Goal: Task Accomplishment & Management: Manage account settings

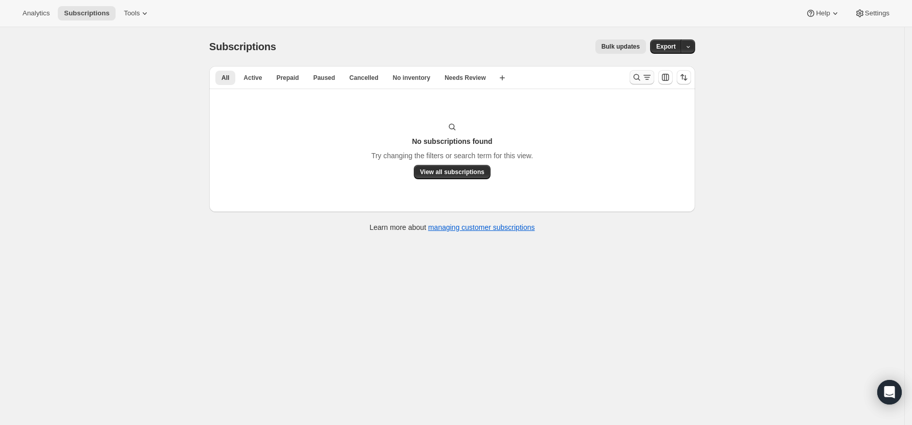
click at [641, 76] on icon "Search and filter results" at bounding box center [637, 77] width 10 height 10
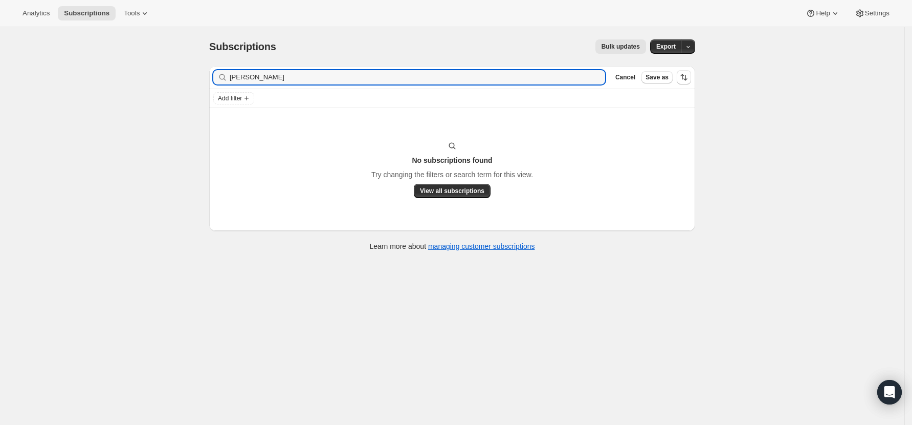
drag, startPoint x: 268, startPoint y: 75, endPoint x: 134, endPoint y: 77, distance: 134.6
click at [141, 75] on div "Subscriptions. This page is ready Subscriptions Bulk updates More actions Bulk …" at bounding box center [452, 239] width 905 height 425
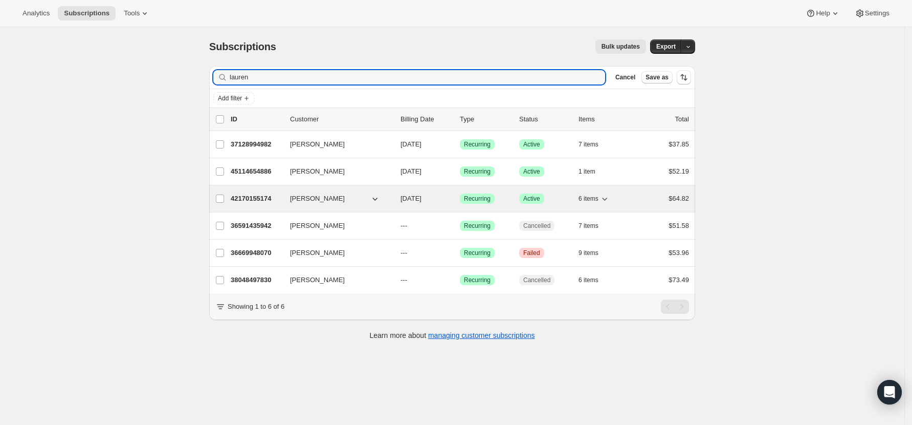
type input "lauren"
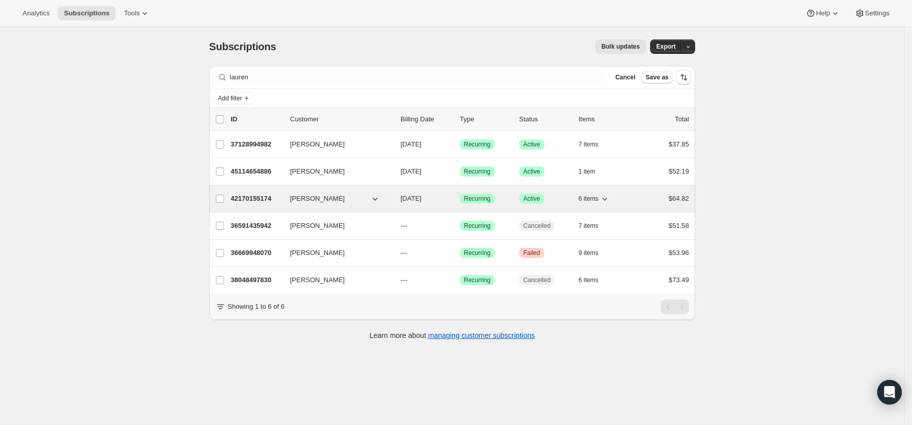
click at [249, 197] on p "42170155174" at bounding box center [256, 198] width 51 height 10
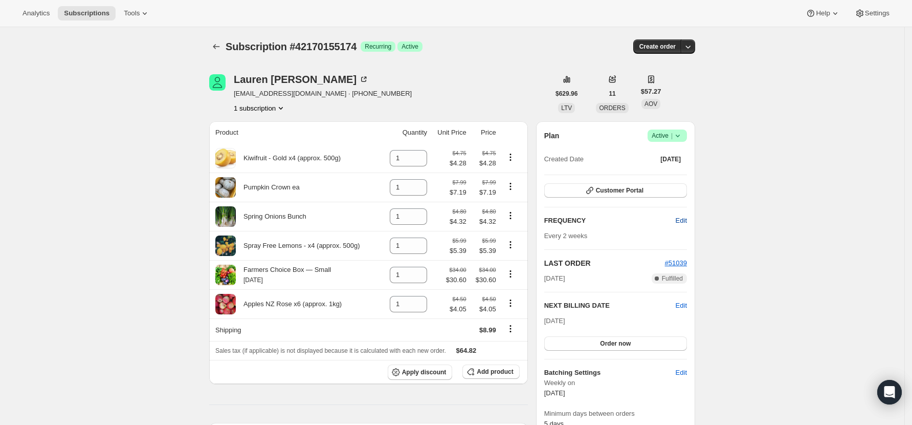
click at [687, 223] on span "Edit" at bounding box center [681, 220] width 11 height 10
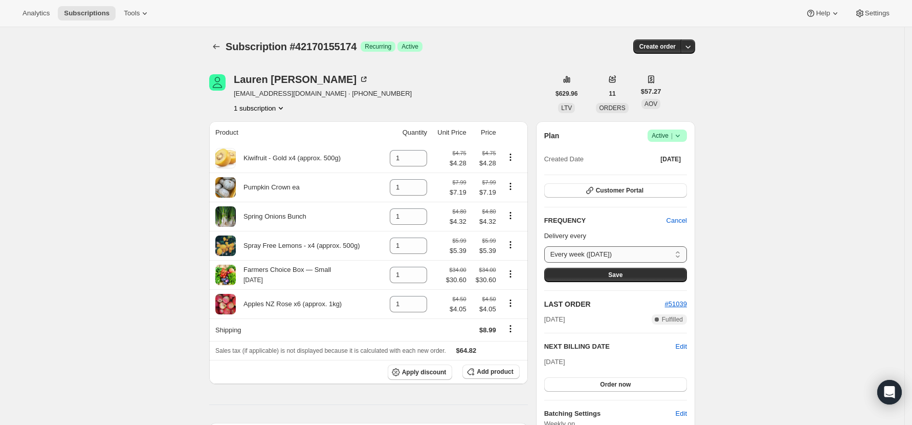
click at [658, 251] on select "Every week ([DATE]) Every 2 weeks ([DATE]) Custom..." at bounding box center [616, 254] width 143 height 16
click at [548, 246] on select "Every week ([DATE]) Every 2 weeks ([DATE]) Custom..." at bounding box center [616, 254] width 143 height 16
click at [619, 272] on span "Save" at bounding box center [616, 275] width 14 height 8
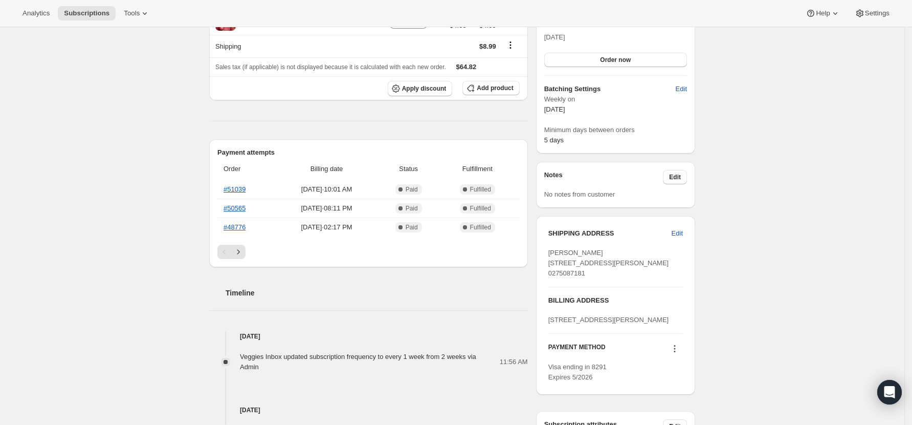
scroll to position [136, 0]
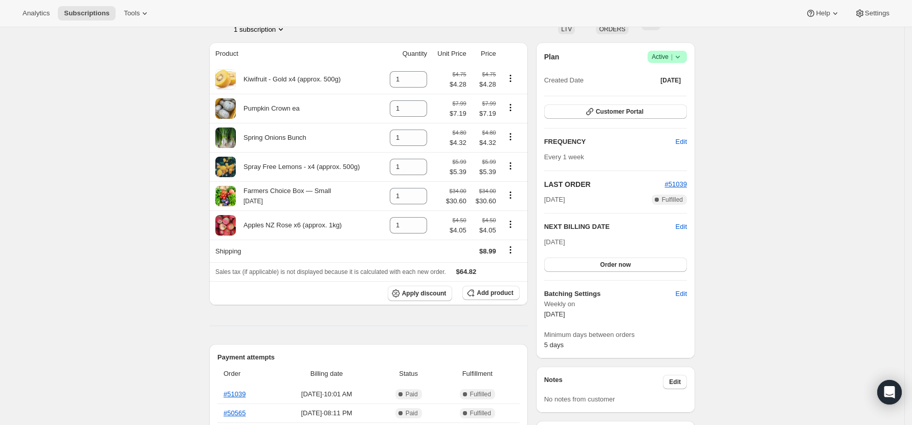
click at [691, 224] on div "Plan Success Active | Created Date [DATE] Customer Portal FREQUENCY Edit Every …" at bounding box center [615, 200] width 159 height 316
click at [683, 225] on span "Edit" at bounding box center [681, 227] width 11 height 10
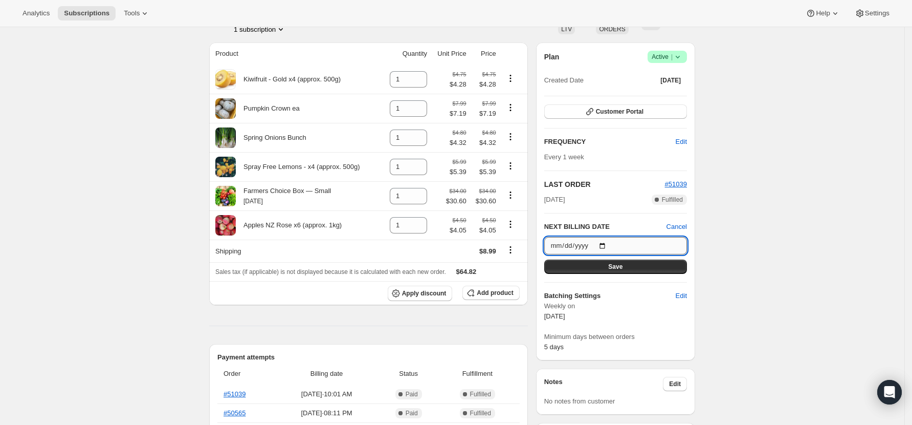
click at [607, 243] on input "[DATE]" at bounding box center [616, 245] width 143 height 17
type input "[DATE]"
click at [620, 268] on span "Save" at bounding box center [616, 267] width 14 height 8
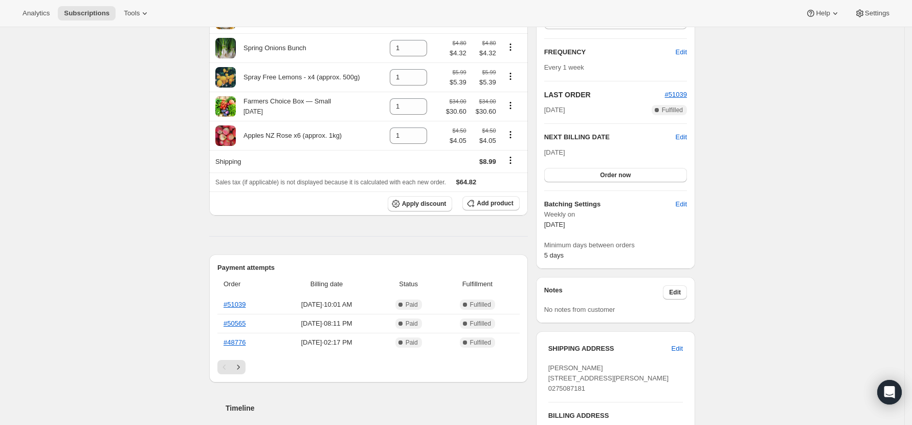
scroll to position [0, 0]
